Goal: Information Seeking & Learning: Learn about a topic

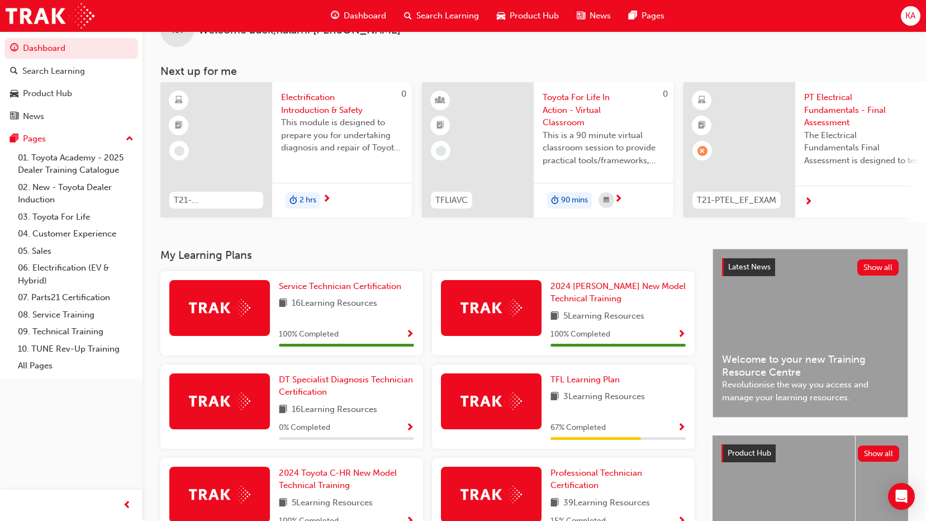
scroll to position [56, 0]
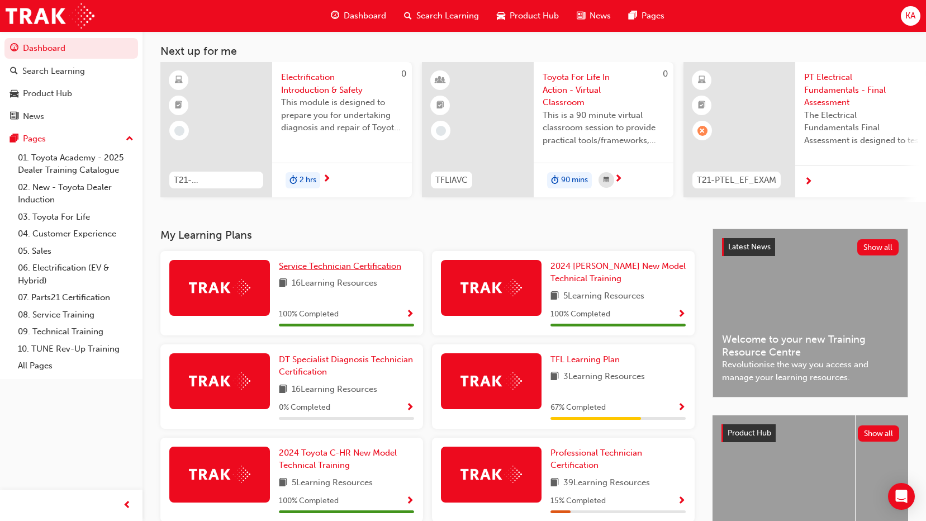
click at [342, 271] on span "Service Technician Certification" at bounding box center [340, 266] width 122 height 10
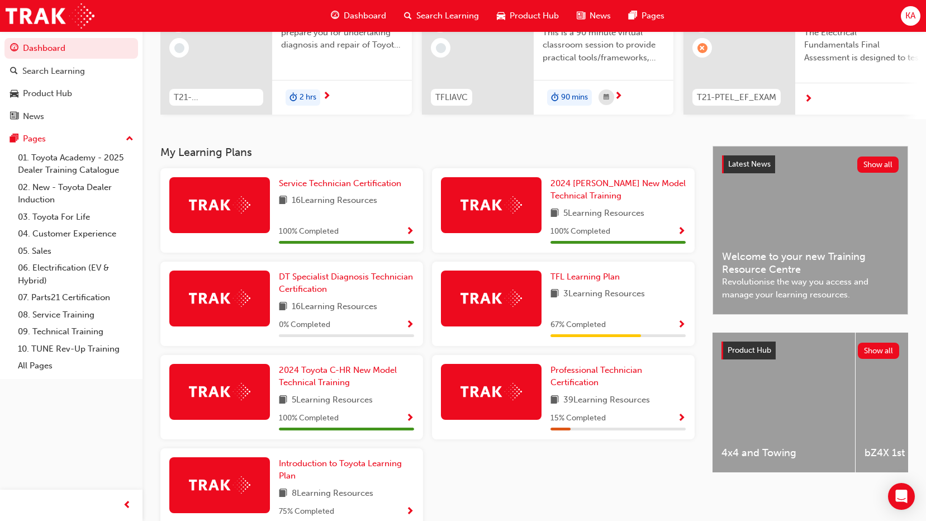
scroll to position [168, 0]
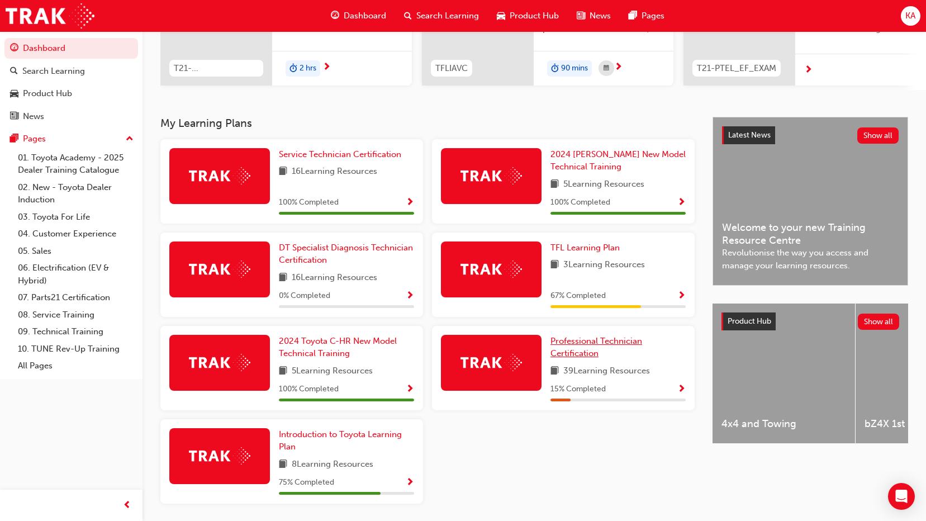
click at [581, 351] on link "Professional Technician Certification" at bounding box center [618, 347] width 135 height 25
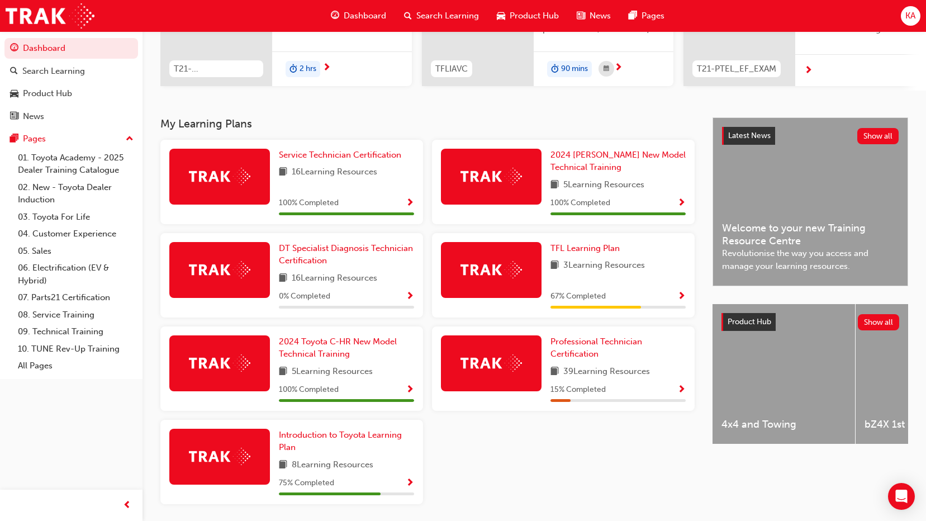
scroll to position [210, 0]
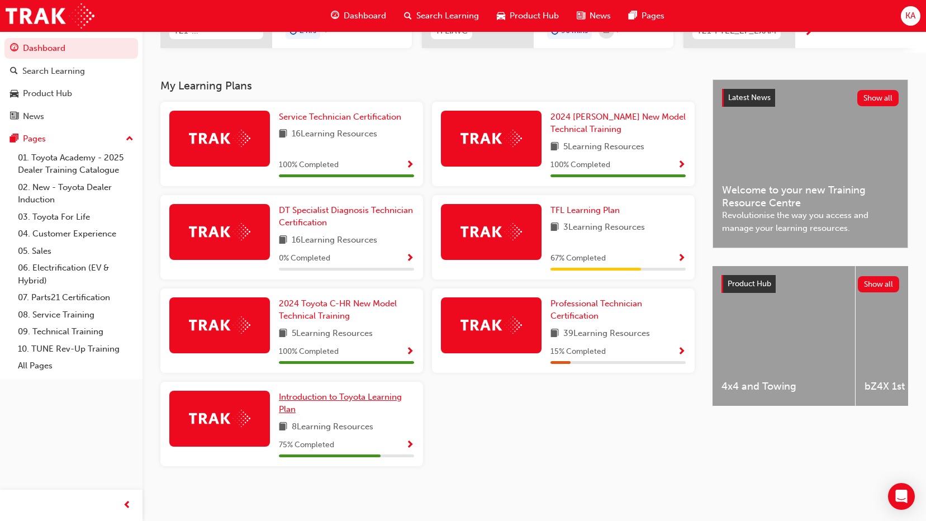
click at [381, 395] on span "Introduction to Toyota Learning Plan" at bounding box center [340, 403] width 123 height 23
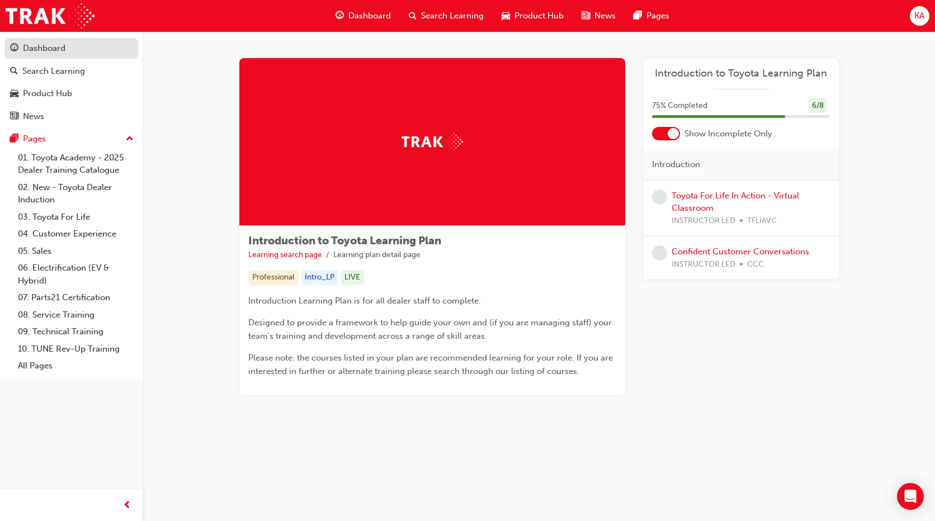
click at [55, 49] on div "Dashboard" at bounding box center [44, 48] width 42 height 13
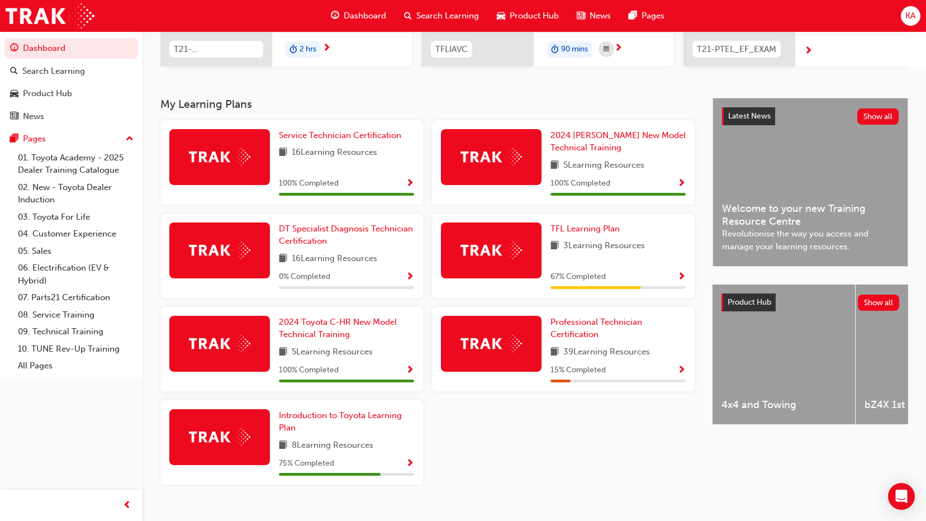
scroll to position [199, 0]
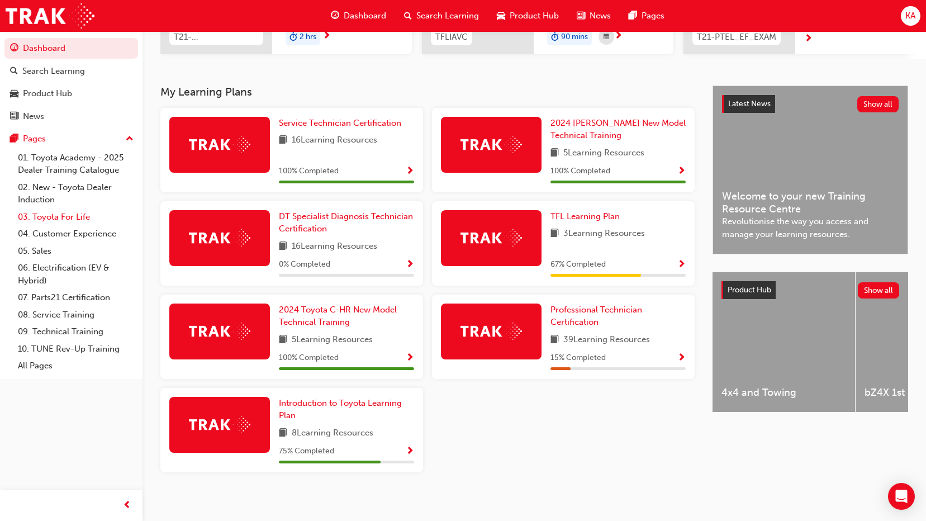
click at [71, 220] on link "03. Toyota For Life" at bounding box center [75, 217] width 125 height 17
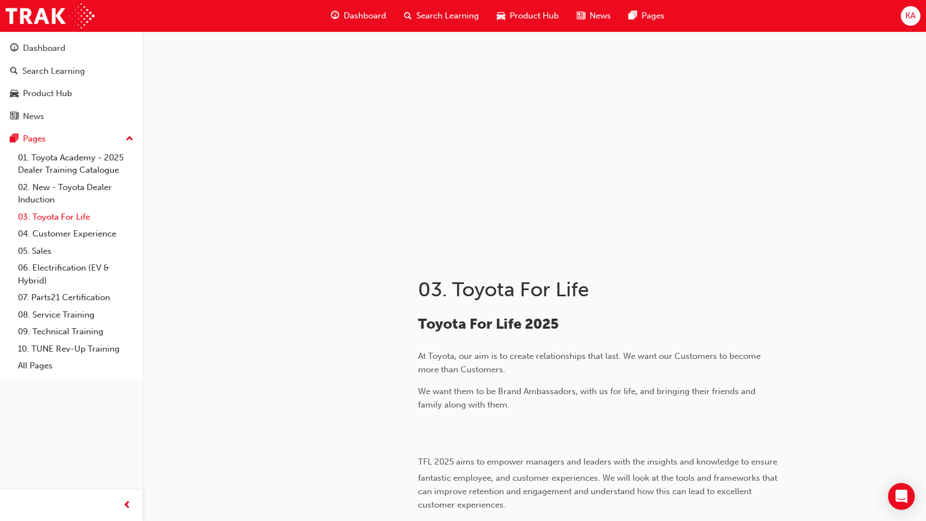
click at [86, 215] on link "03. Toyota For Life" at bounding box center [75, 217] width 125 height 17
click at [36, 51] on div "Dashboard" at bounding box center [44, 48] width 42 height 13
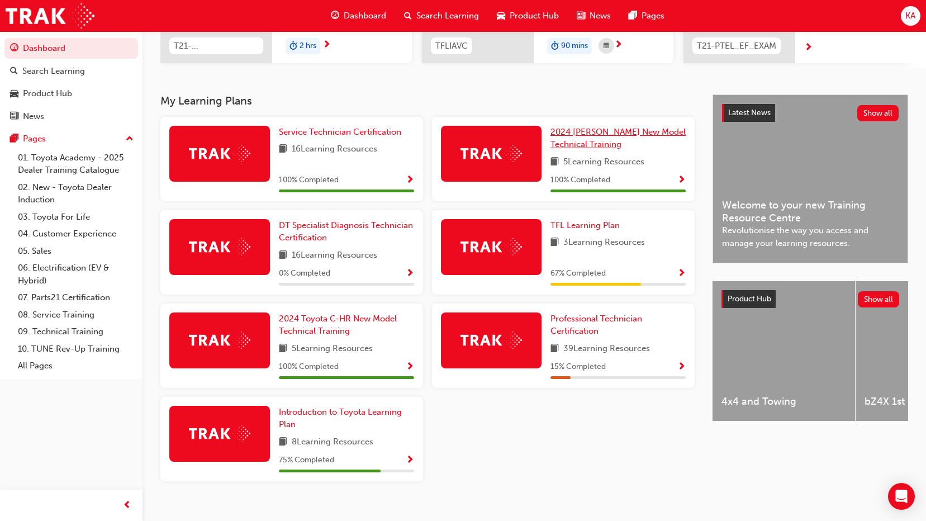
scroll to position [210, 0]
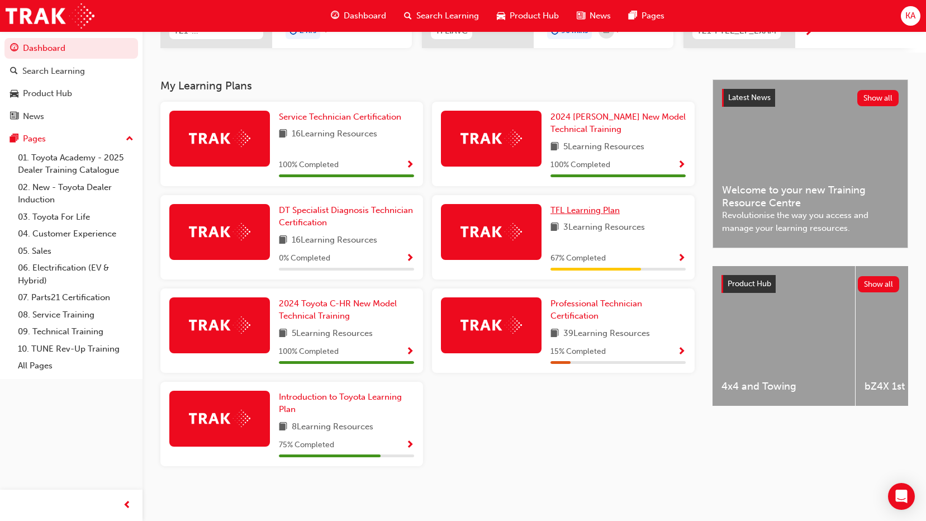
click at [578, 214] on span "TFL Learning Plan" at bounding box center [585, 210] width 69 height 10
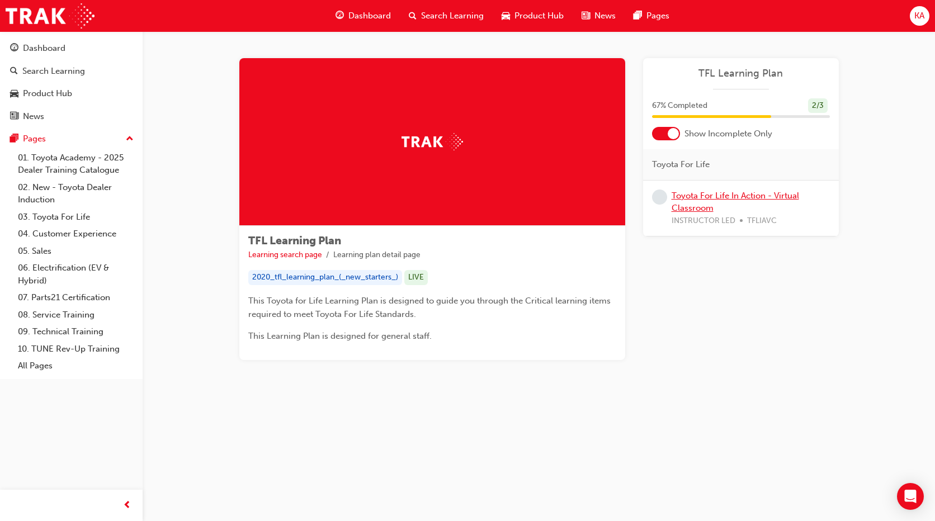
click at [784, 195] on link "Toyota For Life In Action - Virtual Classroom" at bounding box center [734, 202] width 127 height 23
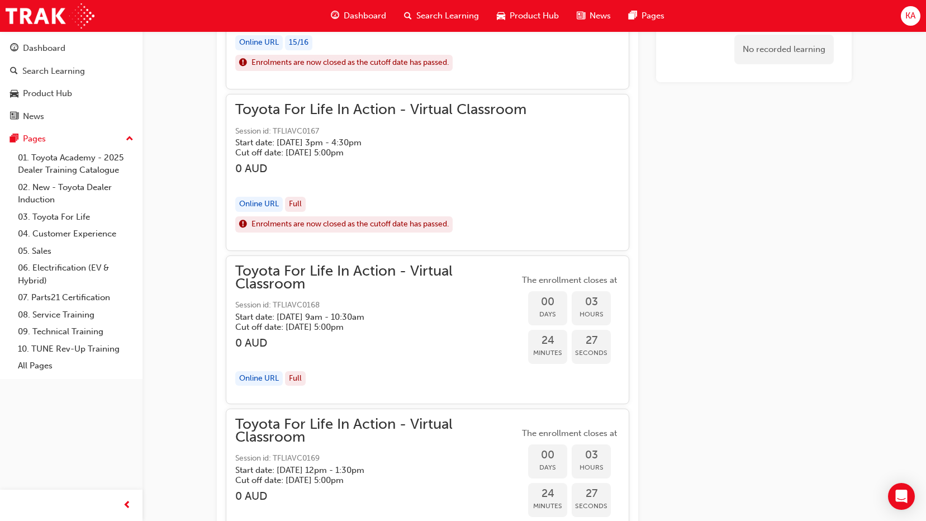
scroll to position [902, 0]
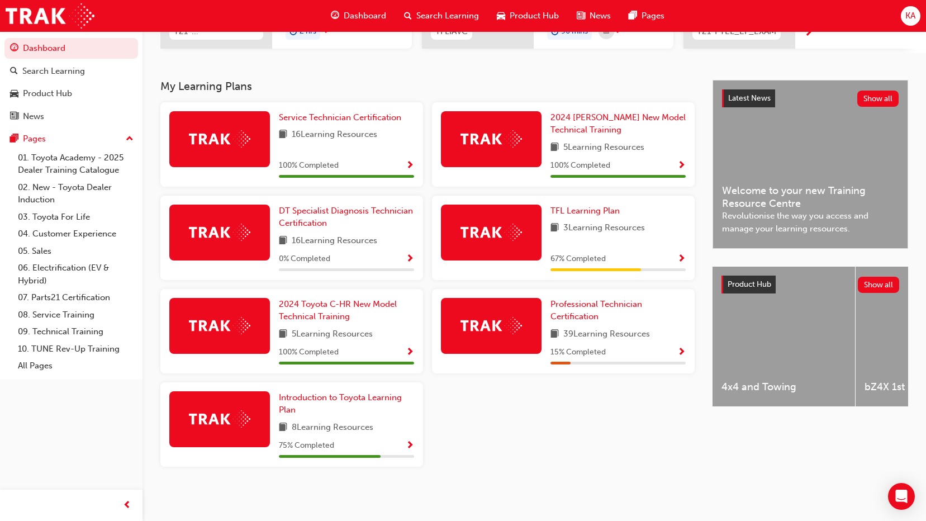
scroll to position [210, 0]
